Goal: Task Accomplishment & Management: Use online tool/utility

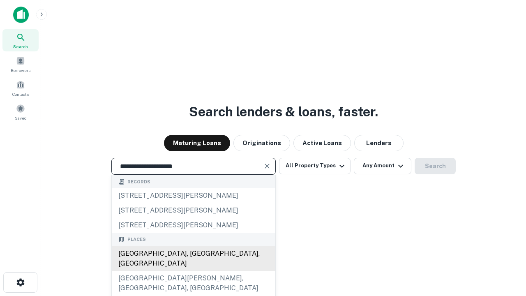
click at [193, 271] on div "[GEOGRAPHIC_DATA], [GEOGRAPHIC_DATA], [GEOGRAPHIC_DATA]" at bounding box center [194, 258] width 164 height 25
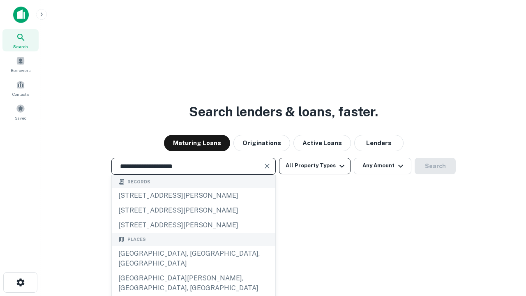
type input "**********"
click at [315, 166] on button "All Property Types" at bounding box center [314, 166] width 71 height 16
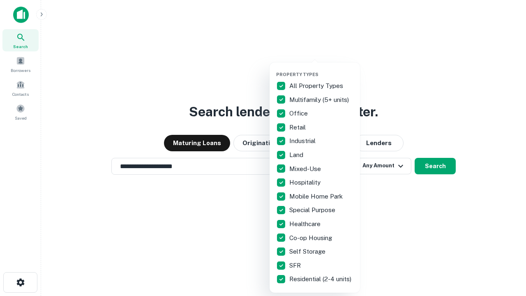
click at [321, 69] on button "button" at bounding box center [321, 69] width 90 height 0
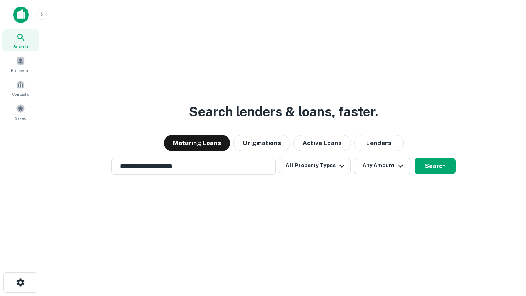
scroll to position [5, 99]
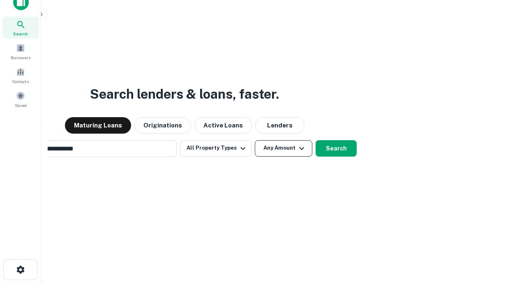
click at [255, 140] on button "Any Amount" at bounding box center [284, 148] width 58 height 16
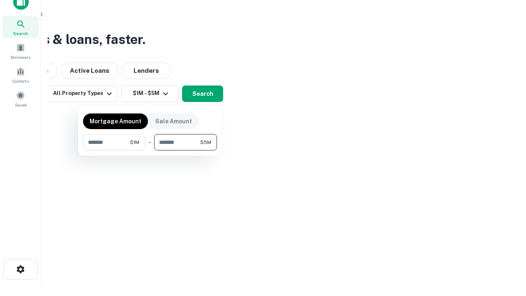
type input "*******"
click at [150, 150] on button "button" at bounding box center [150, 150] width 134 height 0
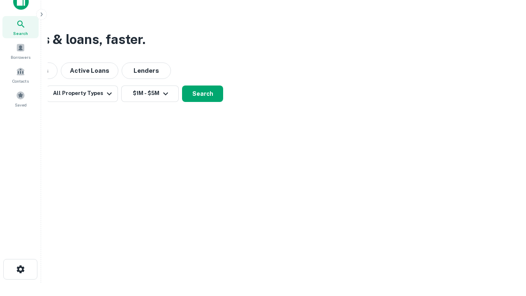
scroll to position [5, 152]
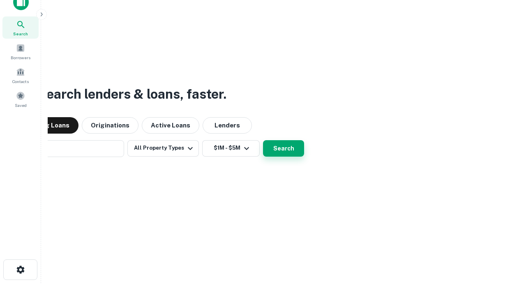
click at [263, 140] on button "Search" at bounding box center [283, 148] width 41 height 16
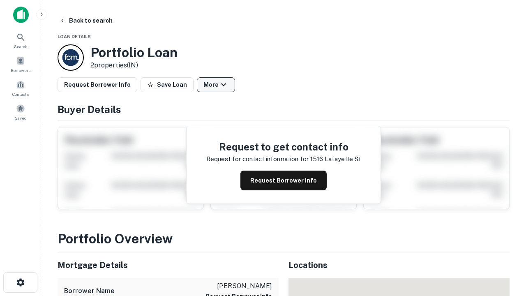
click at [216, 85] on button "More" at bounding box center [216, 84] width 38 height 15
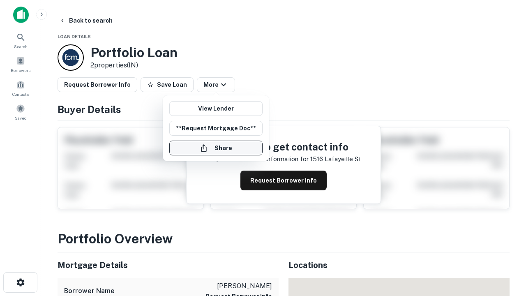
click at [216, 148] on button "Share" at bounding box center [215, 148] width 93 height 15
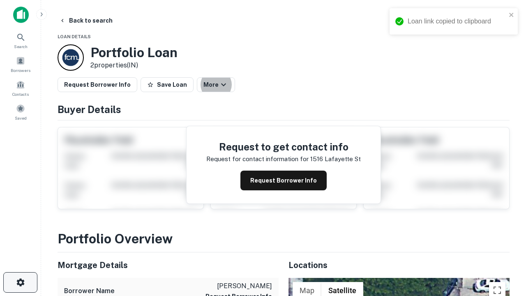
click at [20, 282] on icon "button" at bounding box center [21, 282] width 10 height 10
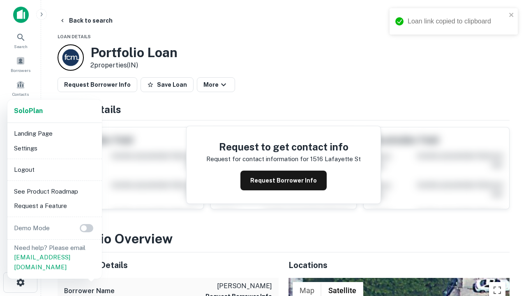
click at [54, 169] on li "Logout" at bounding box center [55, 169] width 88 height 15
